Goal: Task Accomplishment & Management: Manage account settings

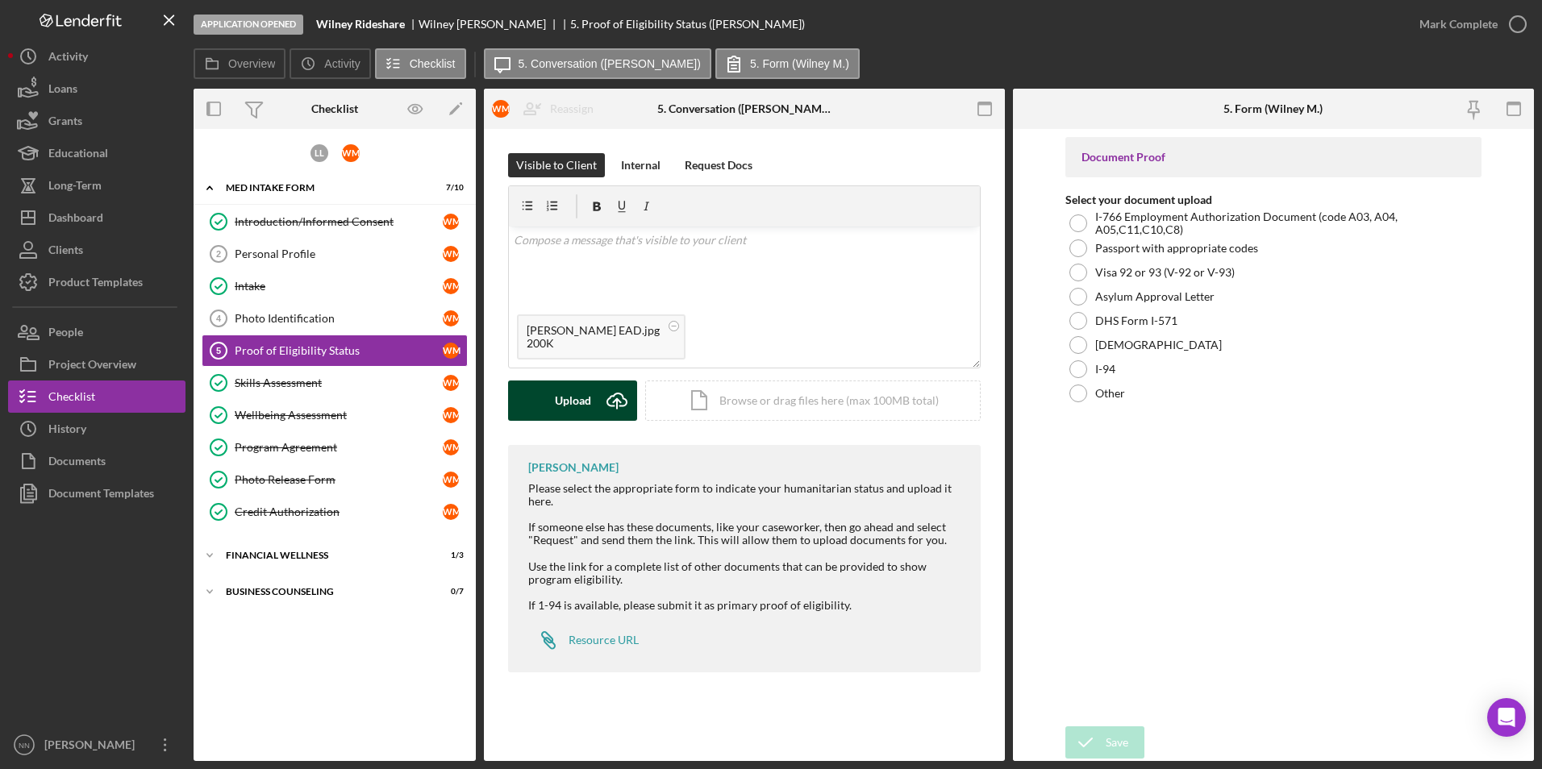
click at [539, 409] on button "Upload Icon/Upload" at bounding box center [572, 401] width 129 height 40
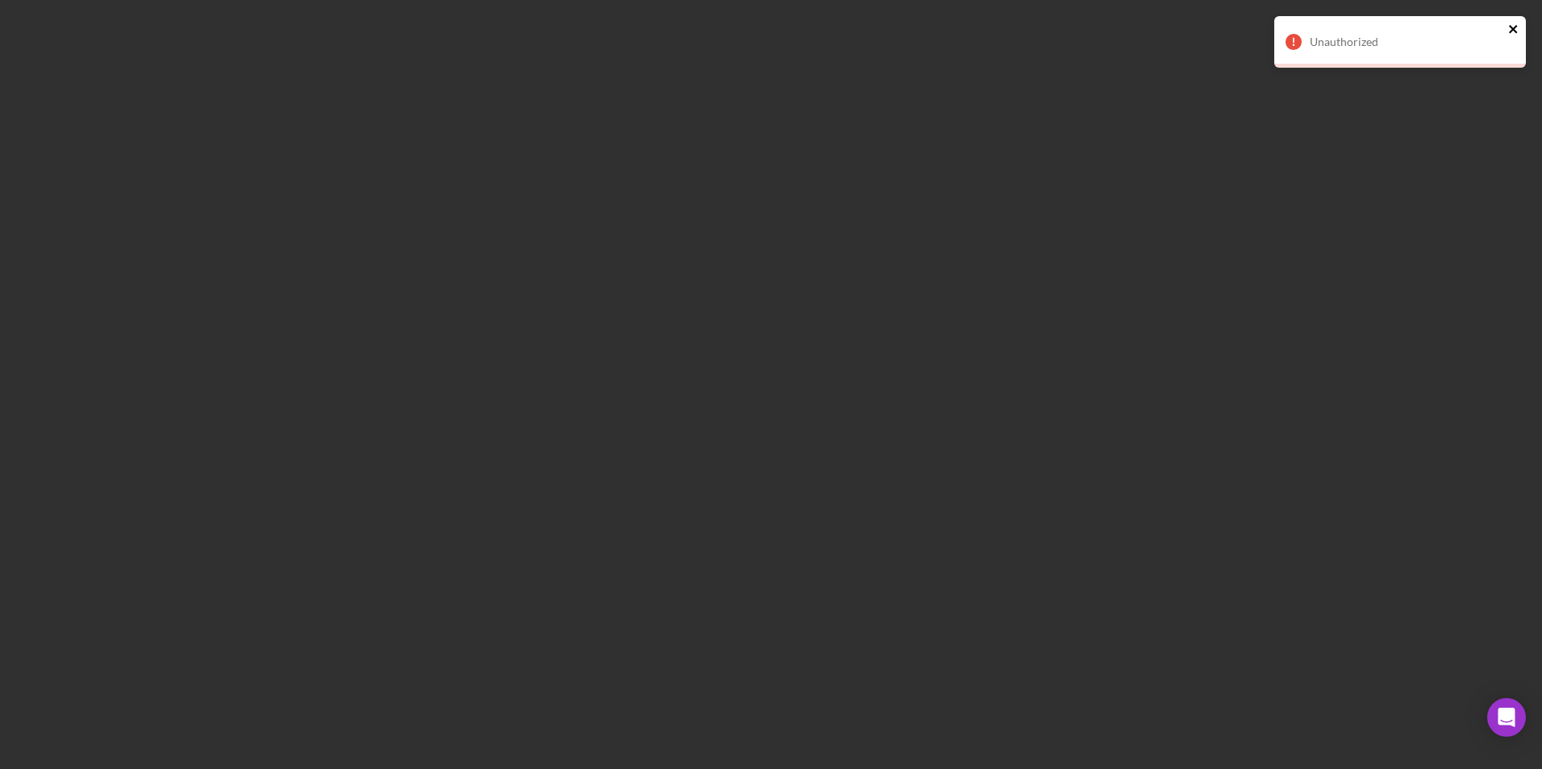
click at [1513, 30] on icon "close" at bounding box center [1513, 29] width 8 height 8
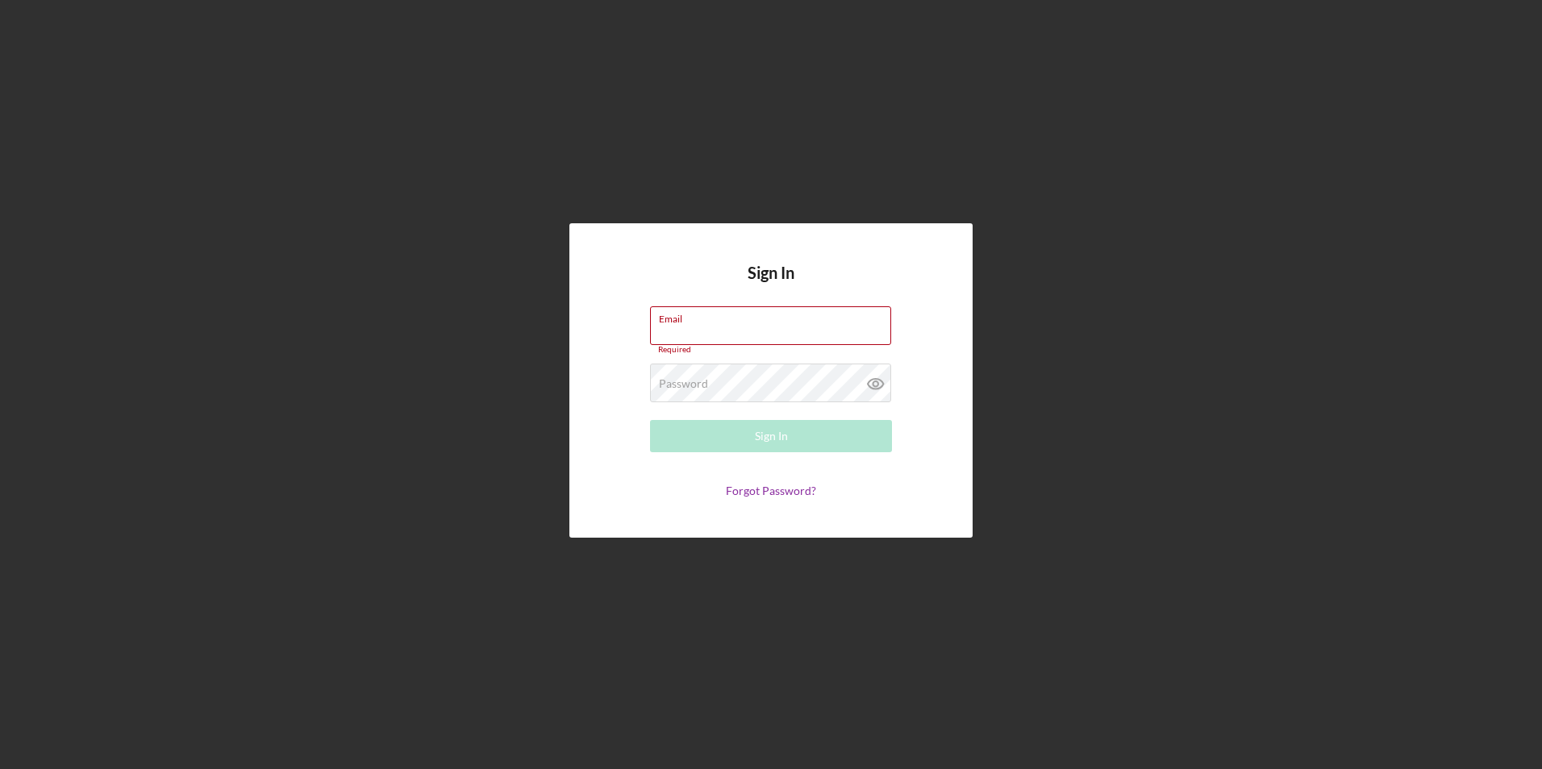
type input "[PERSON_NAME][EMAIL_ADDRESS][PERSON_NAME][DOMAIN_NAME]"
click at [778, 364] on div "Password Required" at bounding box center [771, 384] width 242 height 40
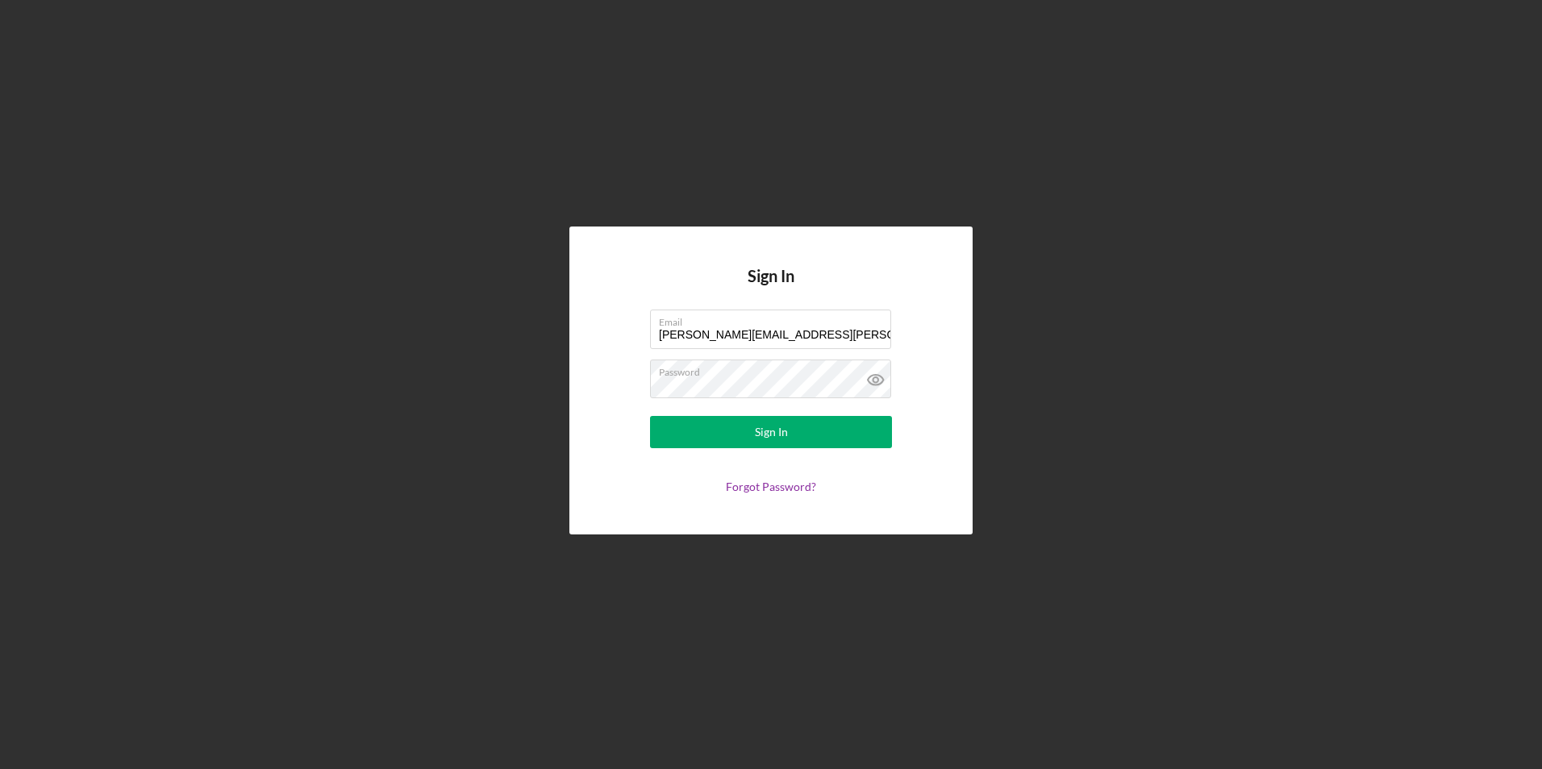
click at [941, 310] on div "Sign In Email [PERSON_NAME][EMAIL_ADDRESS][PERSON_NAME][DOMAIN_NAME] Password S…" at bounding box center [770, 380] width 403 height 307
click at [656, 432] on button "Sign In" at bounding box center [771, 432] width 242 height 32
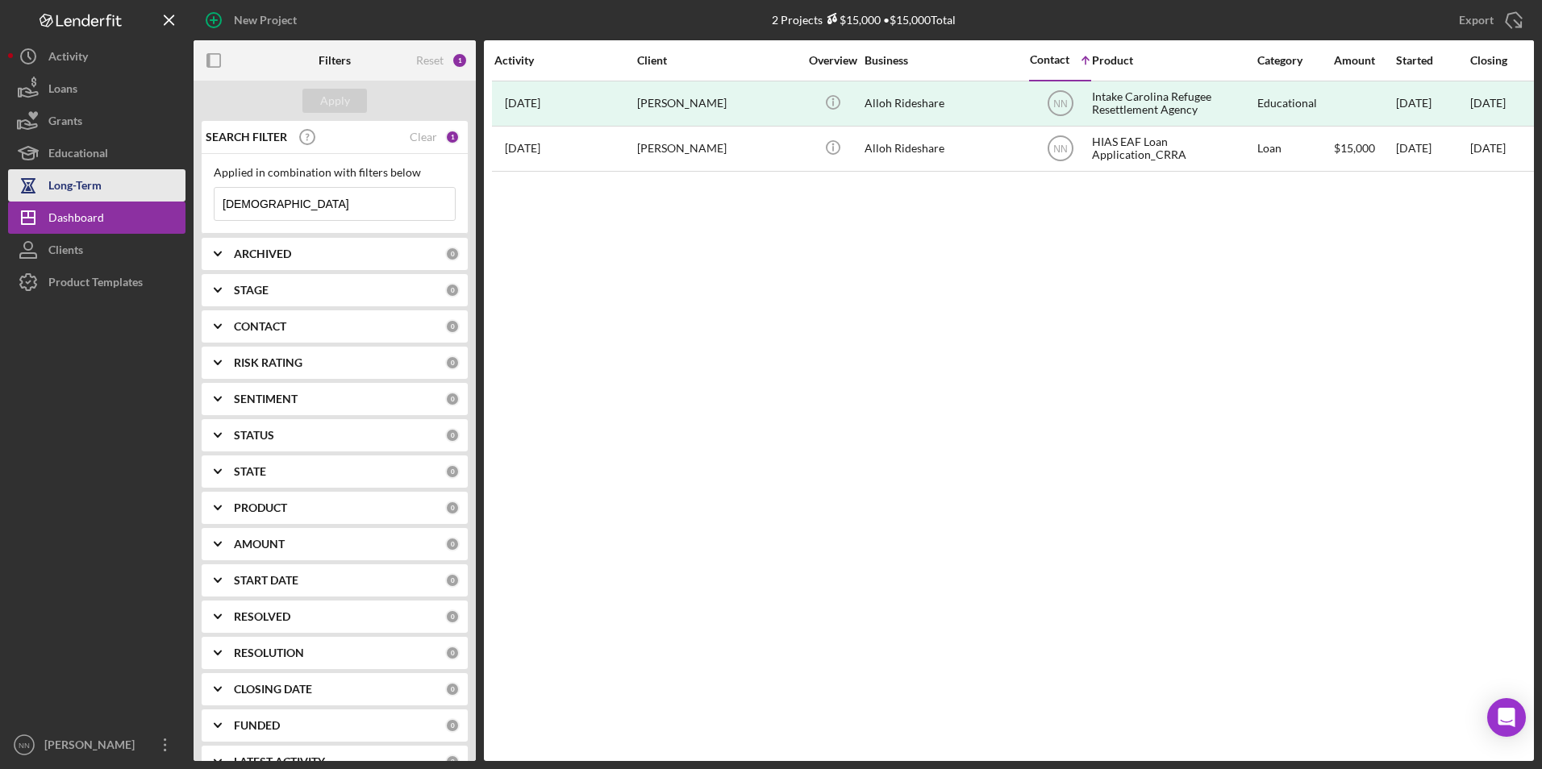
drag, startPoint x: 399, startPoint y: 209, endPoint x: 137, endPoint y: 201, distance: 262.2
click at [137, 201] on div "New Project 2 Projects $15,000 • $15,000 Total alloh Export Icon/Export Filters…" at bounding box center [771, 380] width 1526 height 761
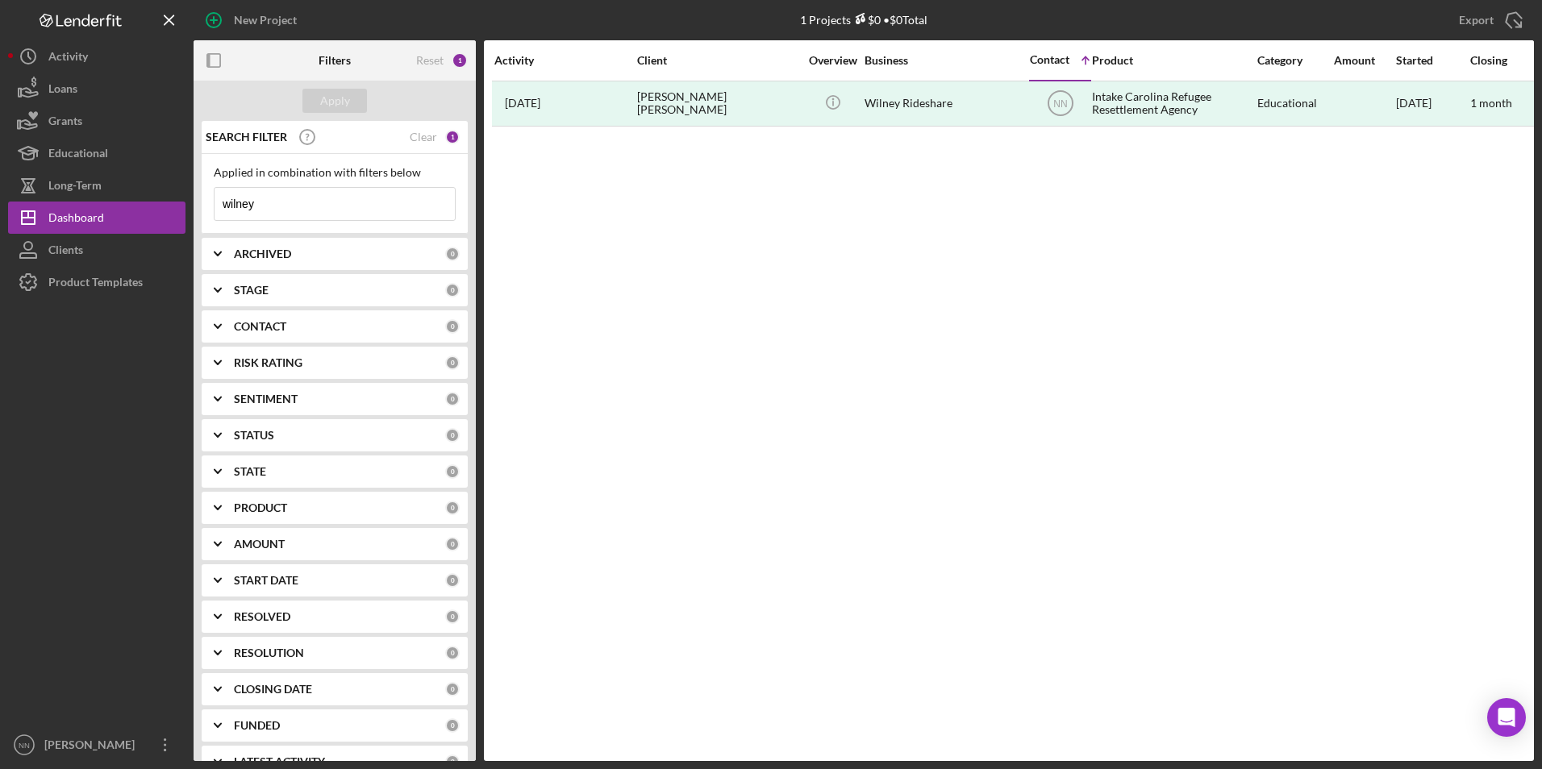
type input "wilney"
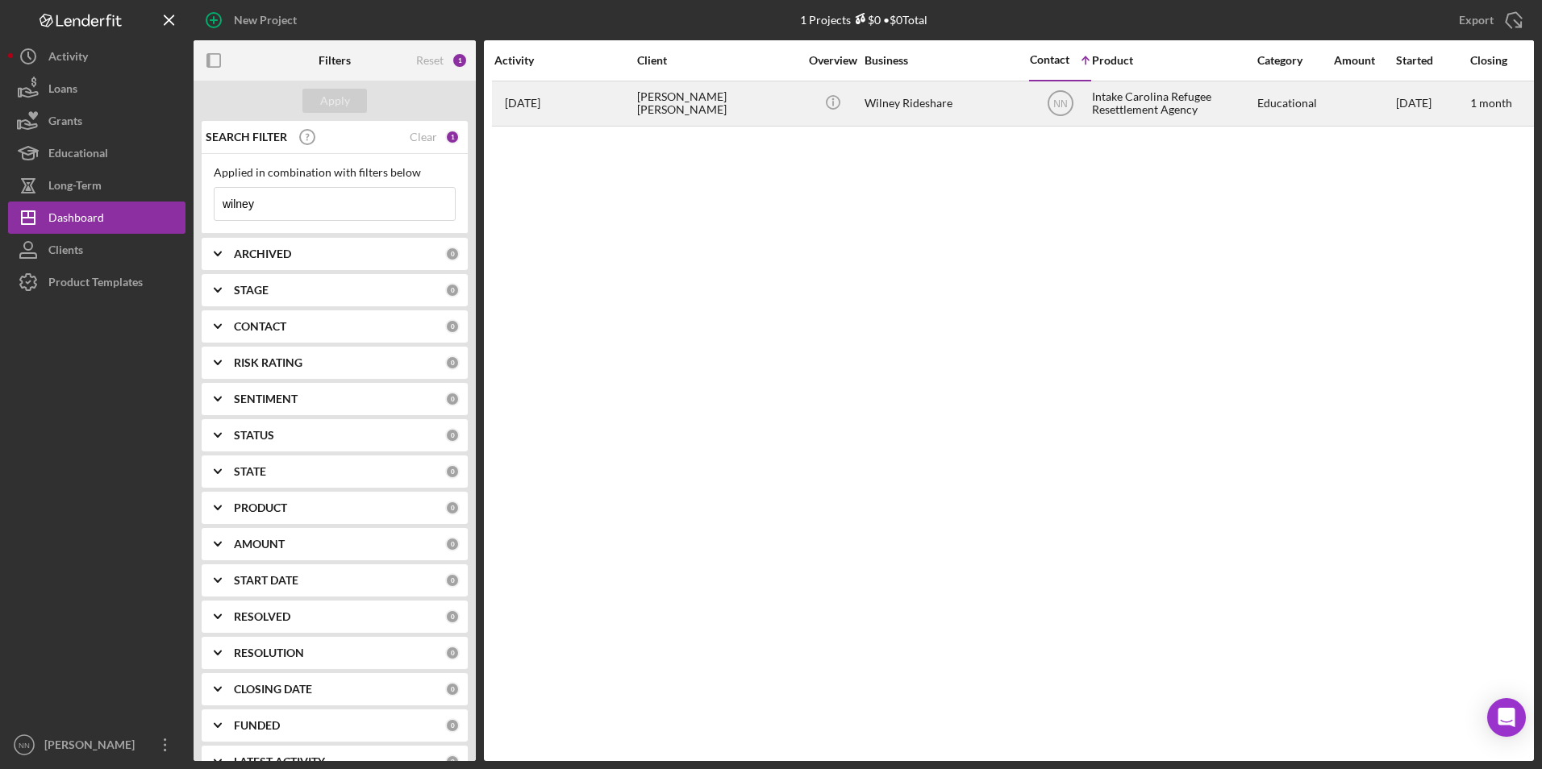
click at [726, 108] on div "[PERSON_NAME] [PERSON_NAME]" at bounding box center [717, 103] width 161 height 43
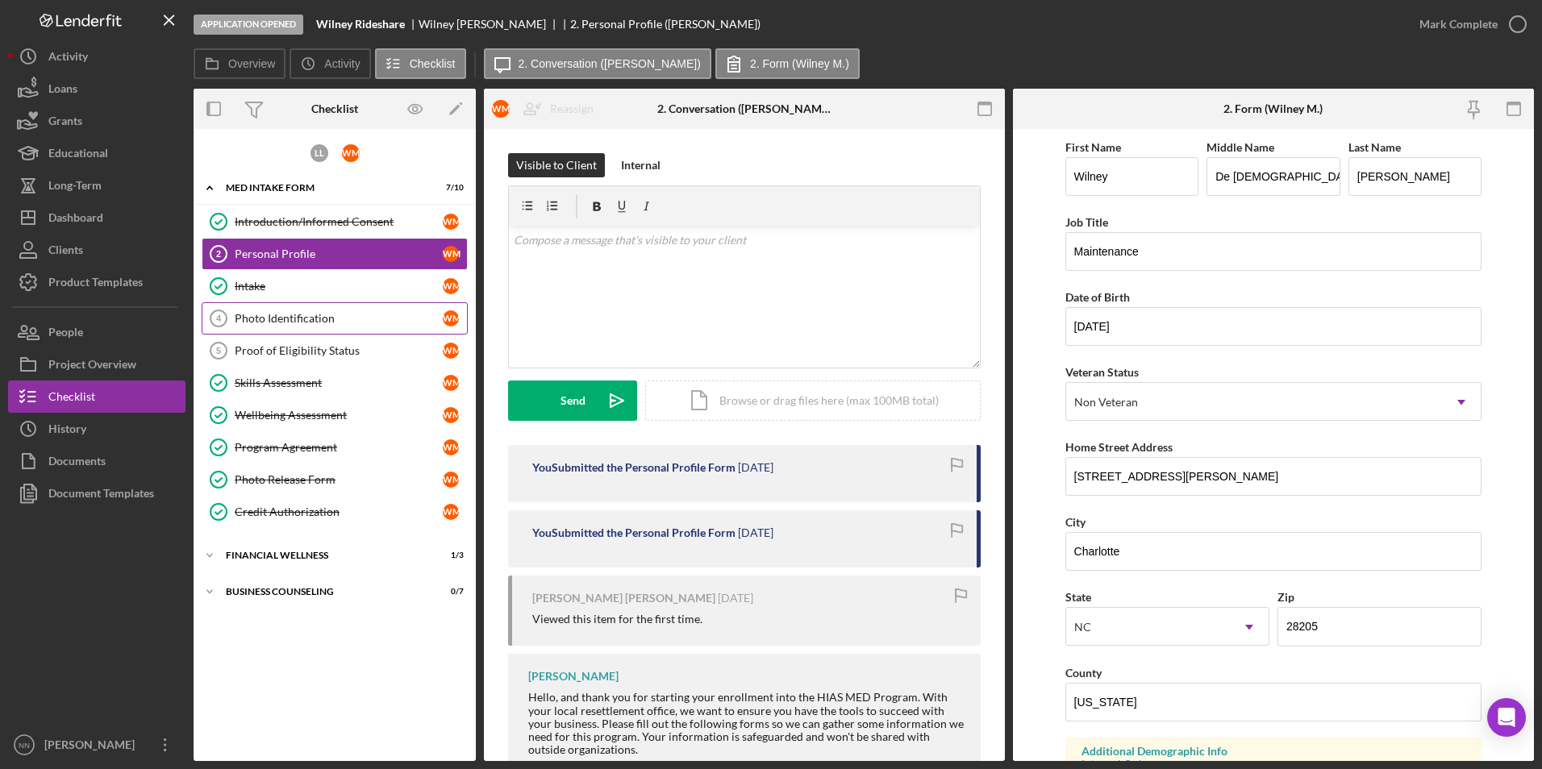
click at [384, 320] on div "Photo Identification" at bounding box center [339, 318] width 208 height 13
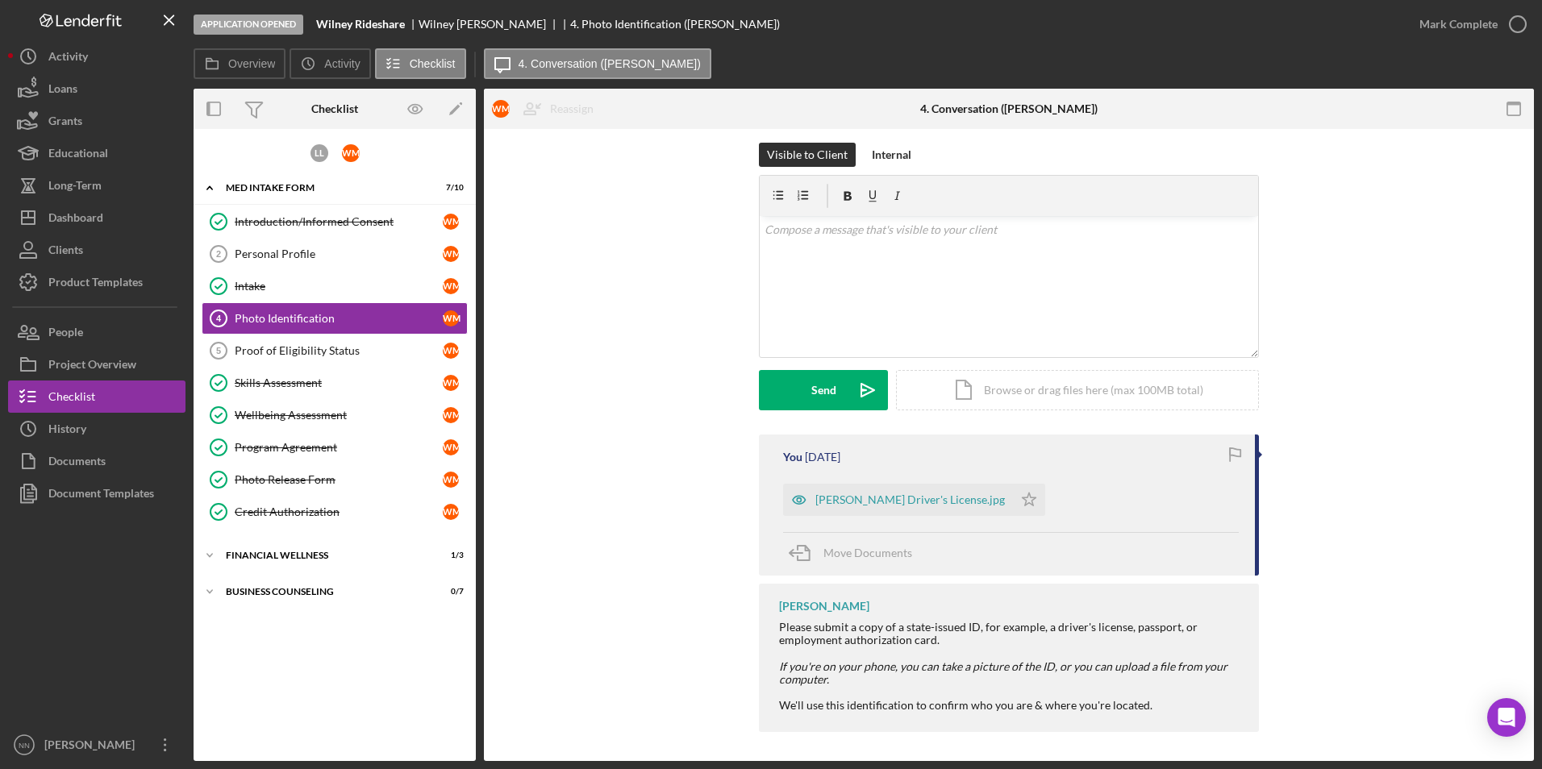
scroll to position [14, 0]
click at [1013, 502] on icon "Icon/Star" at bounding box center [1029, 497] width 32 height 32
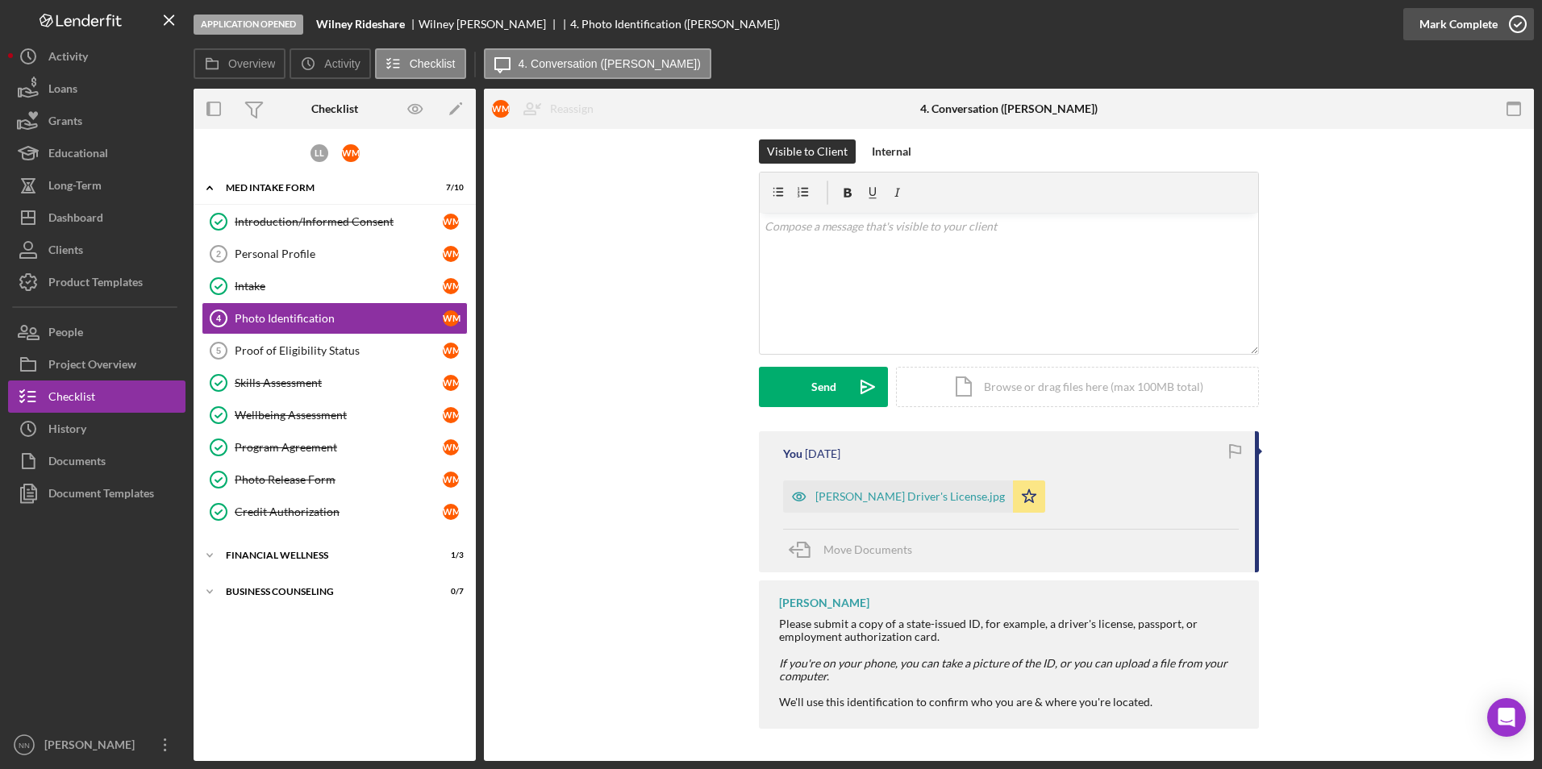
click at [1504, 16] on icon "button" at bounding box center [1518, 24] width 40 height 40
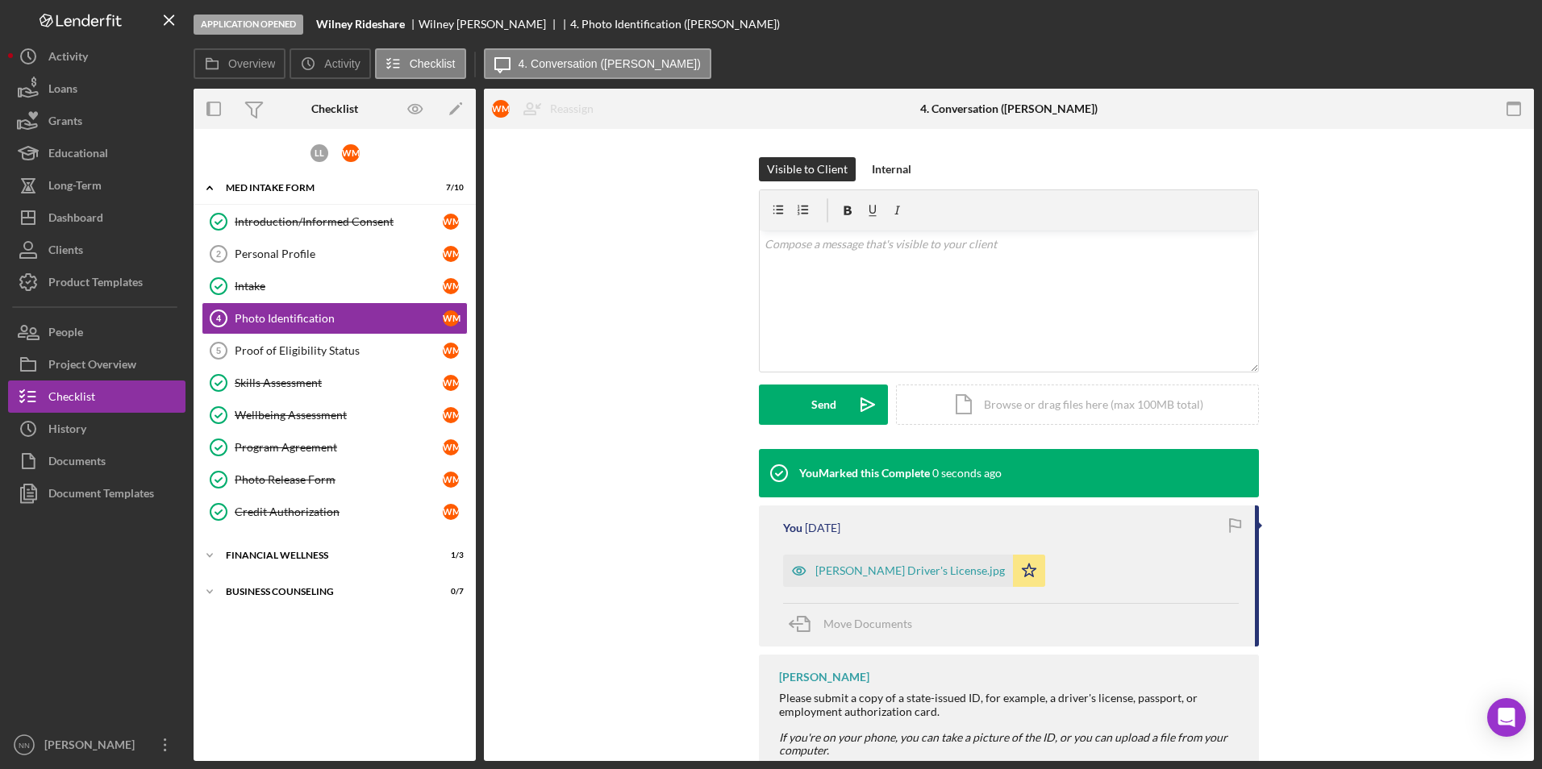
scroll to position [235, 0]
click at [286, 354] on div "Proof of Eligibility Status" at bounding box center [339, 350] width 208 height 13
